Goal: Obtain resource: Download file/media

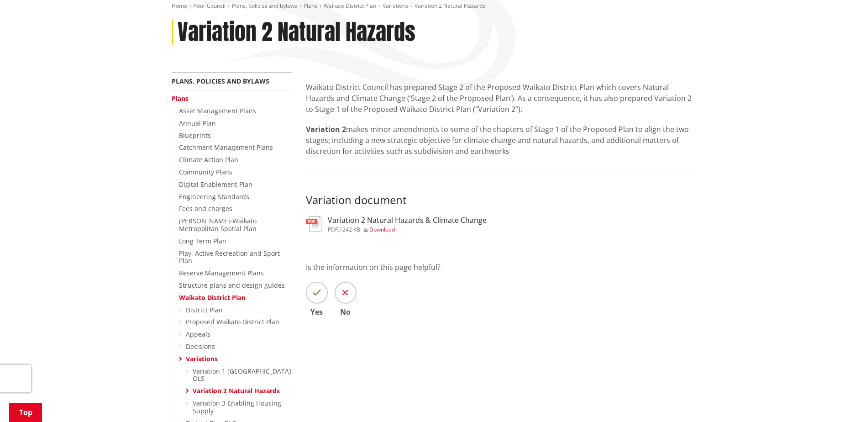
scroll to position [91, 0]
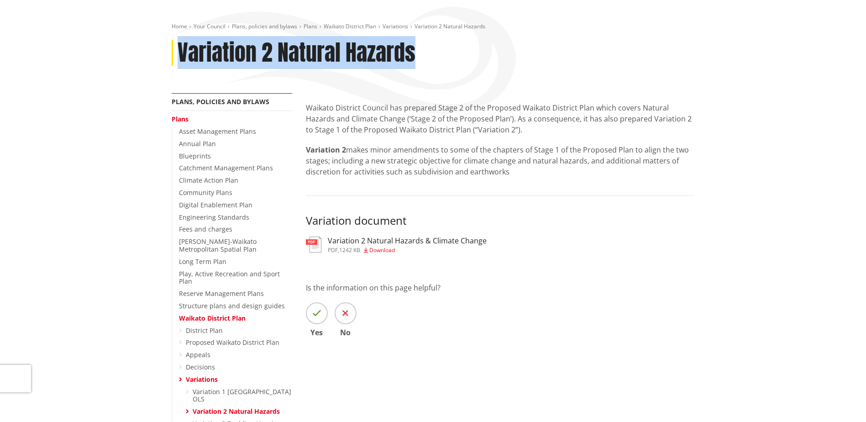
drag, startPoint x: 414, startPoint y: 51, endPoint x: 169, endPoint y: 57, distance: 244.8
click at [169, 57] on div "Home Your Council Plans, policies and bylaws Plans Waikato District Plan Variat…" at bounding box center [433, 58] width 537 height 70
copy h1 "Variation 2 Natural Hazards"
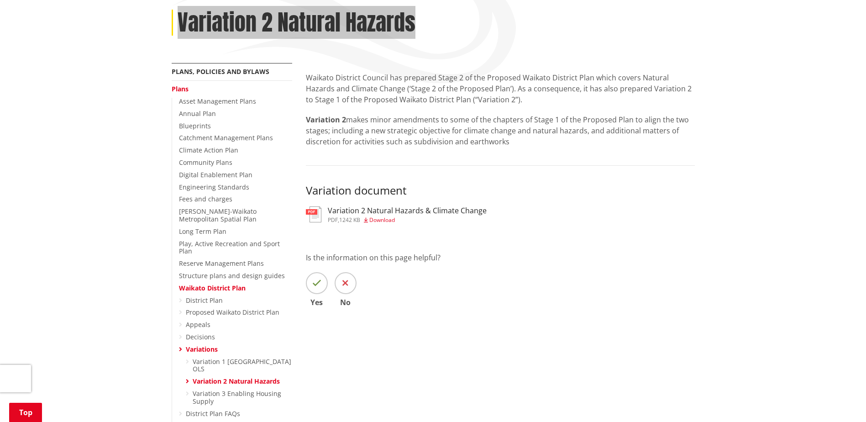
scroll to position [137, 0]
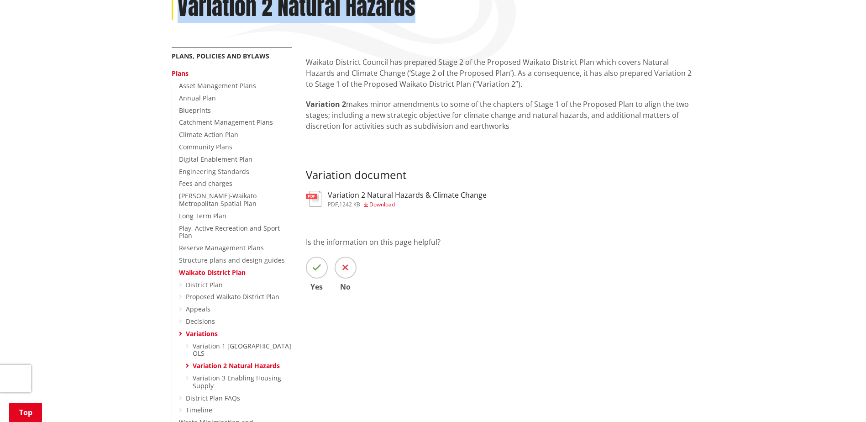
click at [379, 204] on span "Download" at bounding box center [382, 204] width 26 height 8
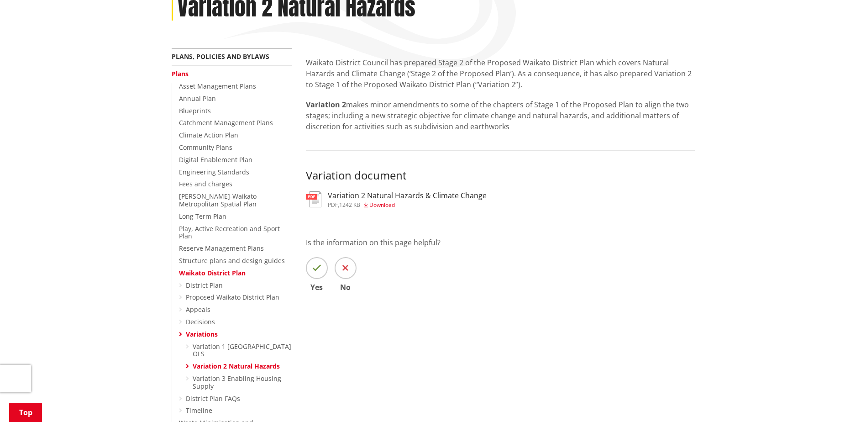
scroll to position [137, 0]
click at [195, 305] on link "Appeals" at bounding box center [198, 309] width 25 height 9
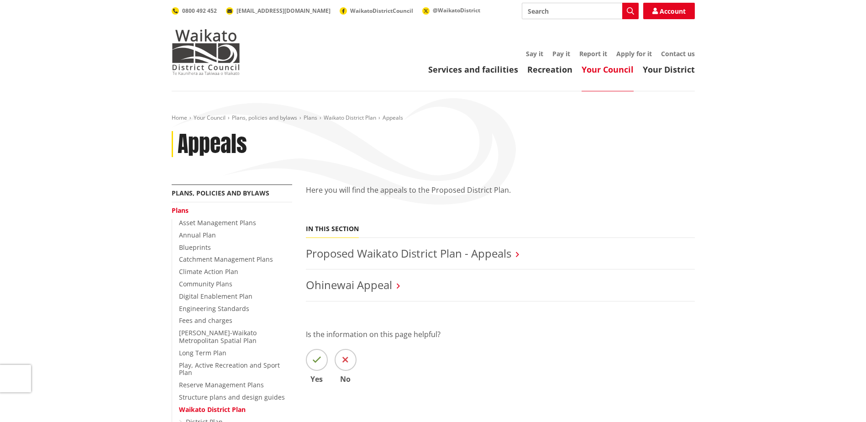
click at [518, 257] on icon at bounding box center [517, 254] width 3 height 8
click at [476, 255] on link "Proposed Waikato District Plan - Appeals" at bounding box center [408, 253] width 205 height 15
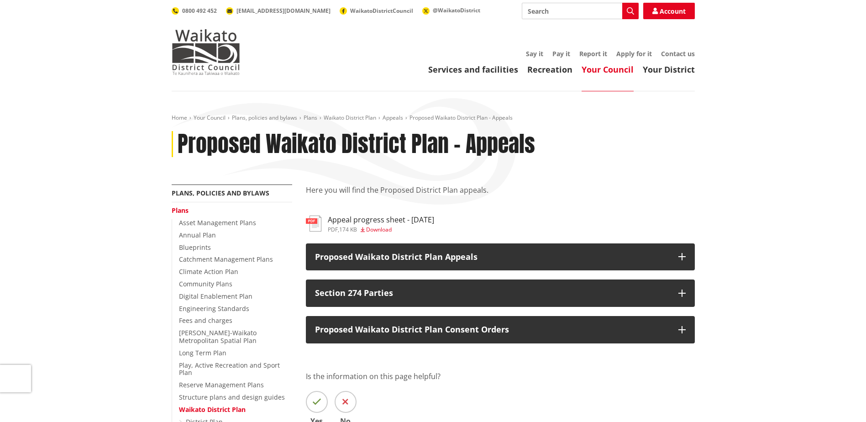
click at [379, 227] on span "Download" at bounding box center [379, 230] width 26 height 8
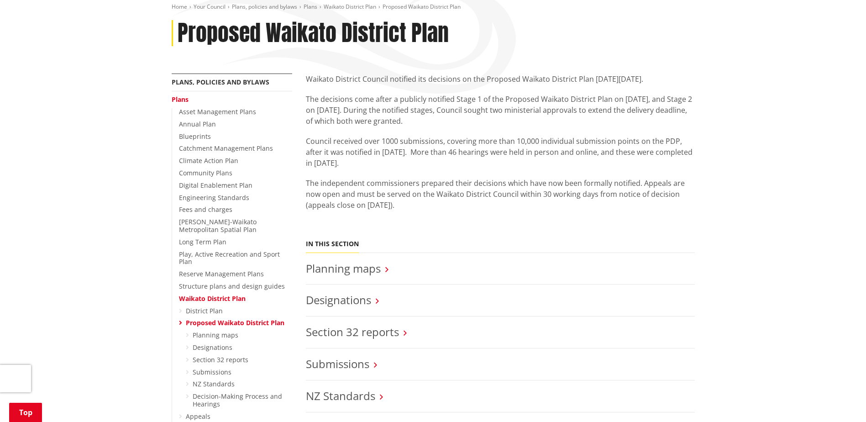
scroll to position [91, 0]
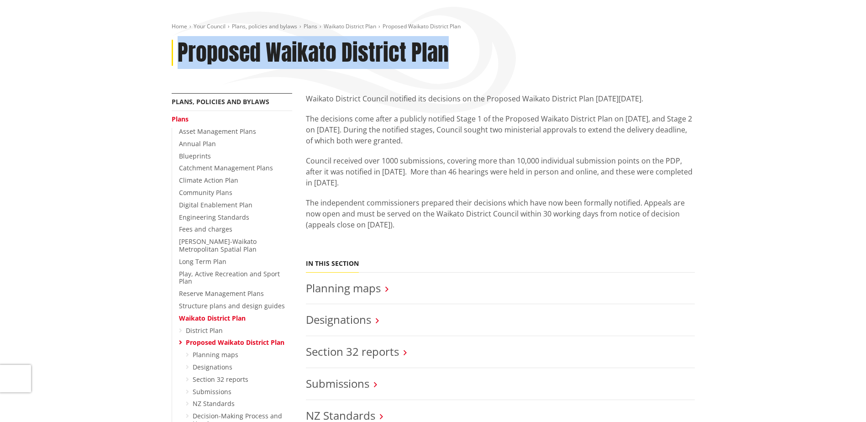
drag, startPoint x: 447, startPoint y: 53, endPoint x: 177, endPoint y: 48, distance: 269.5
click at [178, 48] on h1 "Proposed Waikato District Plan" at bounding box center [313, 53] width 271 height 26
copy h1 "Proposed Waikato District Plan"
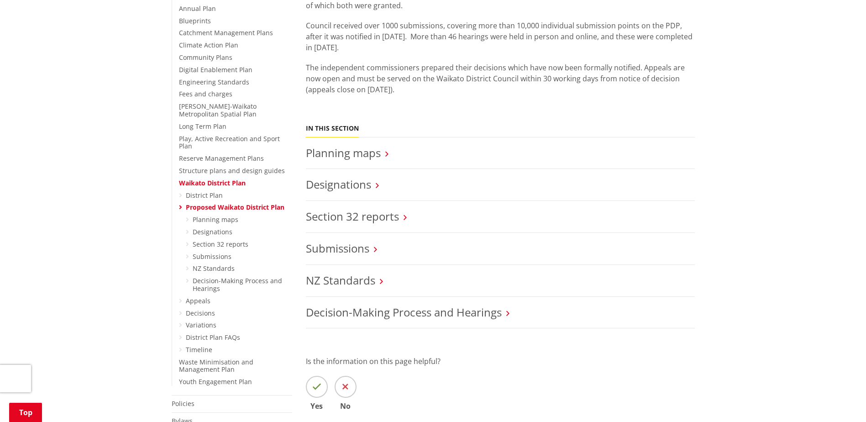
scroll to position [228, 0]
click at [207, 189] on link "District Plan" at bounding box center [204, 193] width 37 height 9
